Goal: Check status: Check status

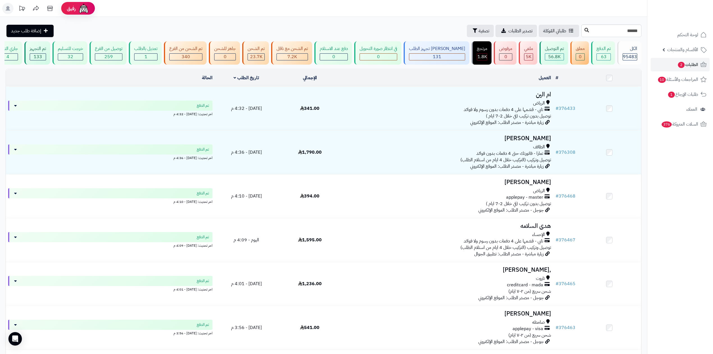
type input "******"
click at [583, 33] on button at bounding box center [587, 30] width 8 height 11
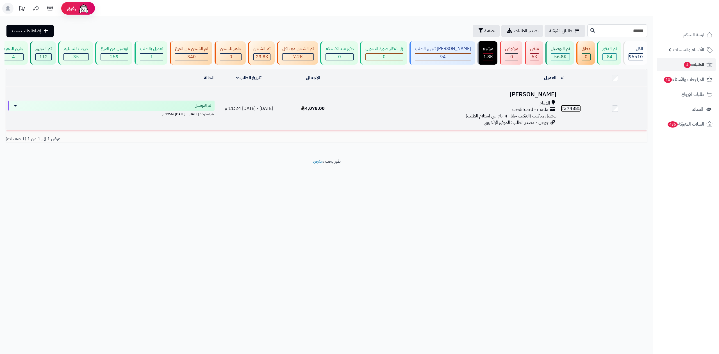
click at [565, 109] on link "# 374885" at bounding box center [571, 108] width 20 height 7
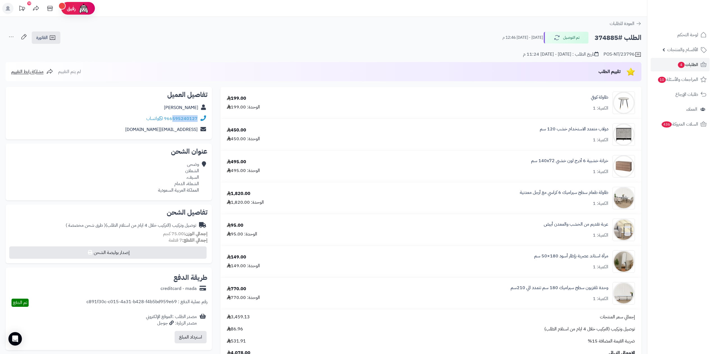
drag, startPoint x: 174, startPoint y: 122, endPoint x: 197, endPoint y: 120, distance: 23.7
click at [197, 120] on div "966595240127 واتساب" at bounding box center [108, 118] width 197 height 11
copy link "595240127"
click at [600, 36] on h2 "الطلب #374885" at bounding box center [618, 38] width 47 height 12
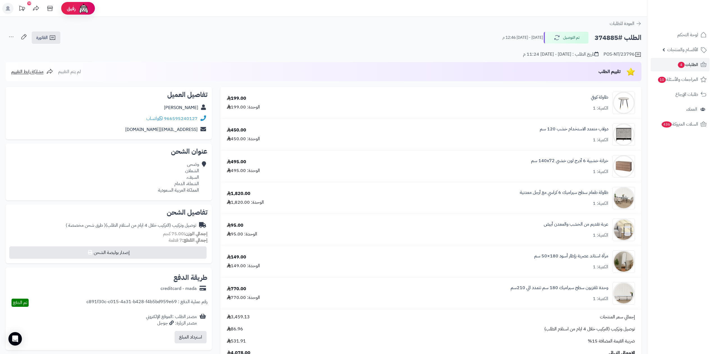
copy h2 "374885"
